Goal: Check status: Check status

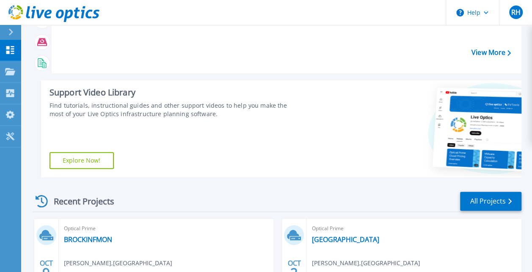
scroll to position [77, 0]
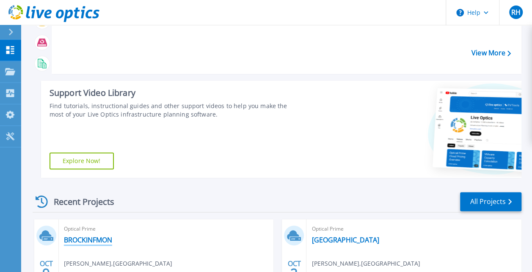
click at [98, 238] on link "BROCKINFMON" at bounding box center [88, 240] width 48 height 8
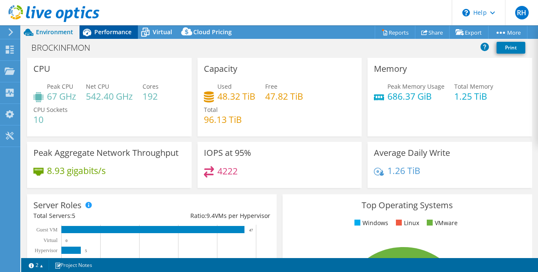
click at [103, 34] on span "Performance" at bounding box center [112, 32] width 37 height 8
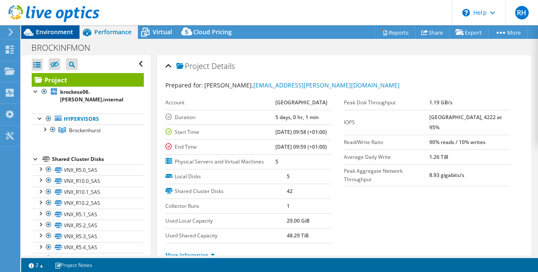
click at [66, 34] on span "Environment" at bounding box center [54, 32] width 37 height 8
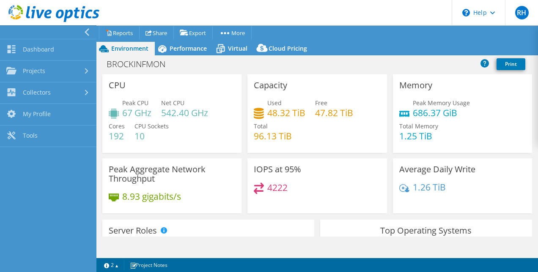
click at [84, 31] on icon at bounding box center [87, 32] width 6 height 8
